Goal: Check status: Check status

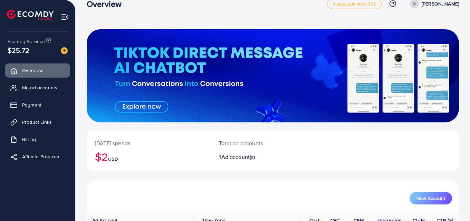
scroll to position [10, 0]
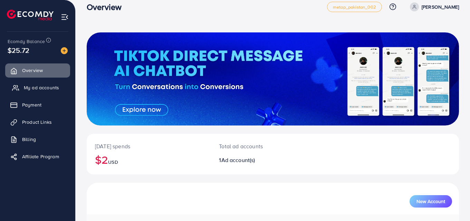
click at [57, 84] on span "My ad accounts" at bounding box center [41, 87] width 35 height 7
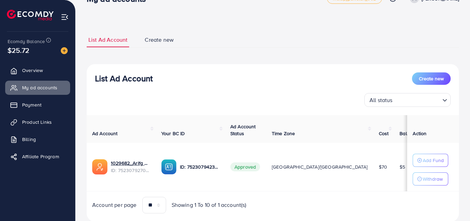
scroll to position [40, 0]
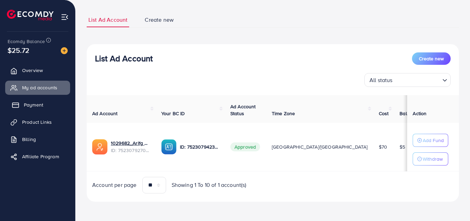
click at [55, 105] on link "Payment" at bounding box center [37, 105] width 65 height 14
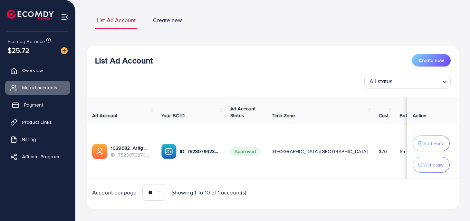
click at [47, 103] on link "Payment" at bounding box center [37, 105] width 65 height 14
click at [34, 103] on span "Payment" at bounding box center [33, 105] width 19 height 7
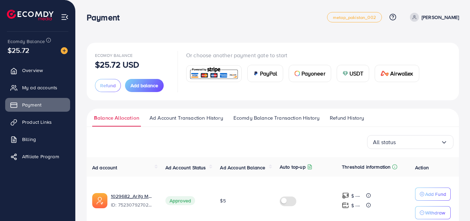
click at [194, 122] on span "Ad Account Transaction History" at bounding box center [187, 118] width 74 height 8
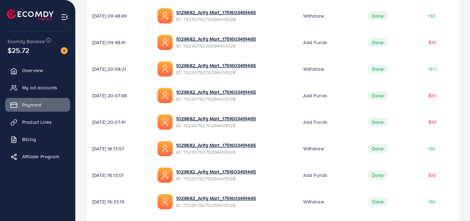
scroll to position [255, 0]
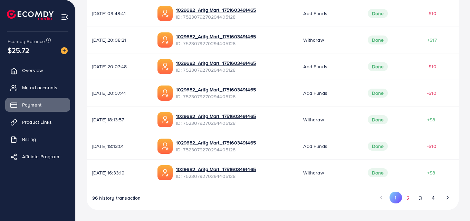
click at [409, 202] on button "2" at bounding box center [408, 198] width 12 height 13
click at [418, 199] on button "3" at bounding box center [421, 198] width 12 height 13
click at [430, 198] on button "4" at bounding box center [433, 198] width 12 height 13
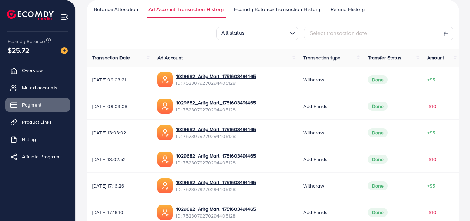
scroll to position [149, 0]
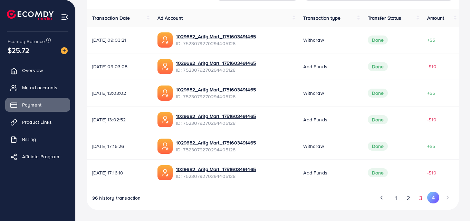
click at [418, 198] on button "3" at bounding box center [421, 198] width 12 height 13
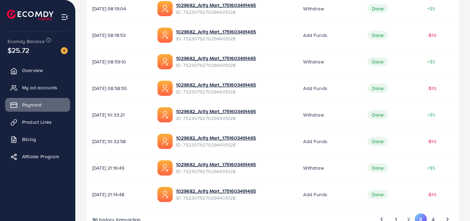
scroll to position [237, 0]
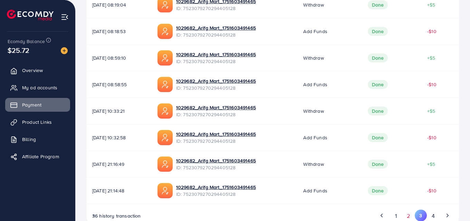
click at [405, 213] on button "2" at bounding box center [408, 216] width 12 height 13
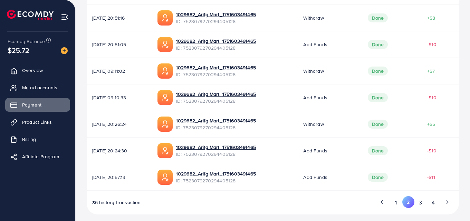
scroll to position [255, 0]
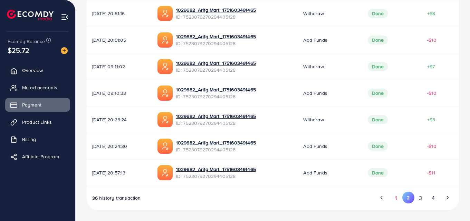
click at [399, 201] on button "1" at bounding box center [396, 198] width 12 height 13
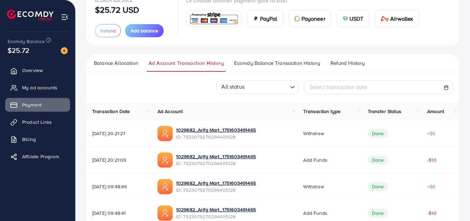
scroll to position [42, 0]
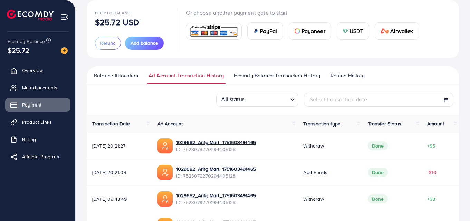
click at [31, 14] on img at bounding box center [30, 15] width 47 height 11
